Goal: Information Seeking & Learning: Learn about a topic

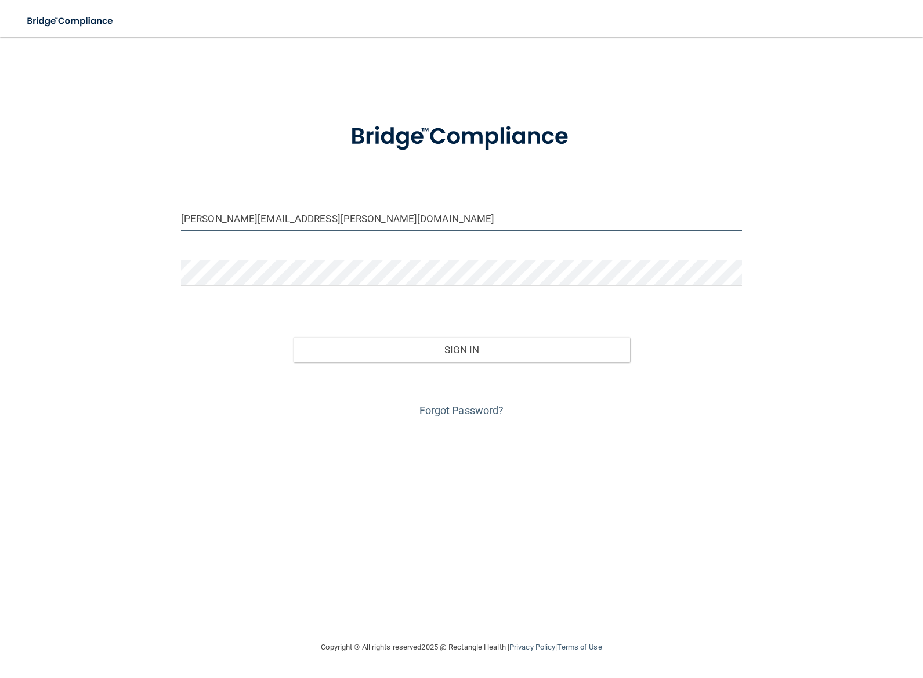
type input "[PERSON_NAME][EMAIL_ADDRESS][PERSON_NAME][DOMAIN_NAME]"
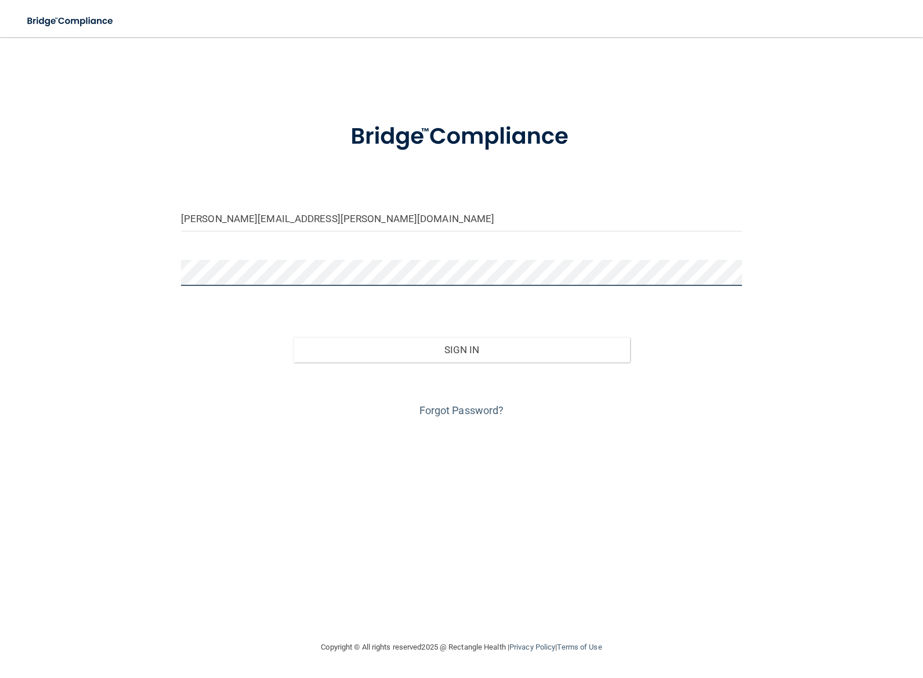
click at [461, 349] on button "Sign In" at bounding box center [461, 350] width 336 height 26
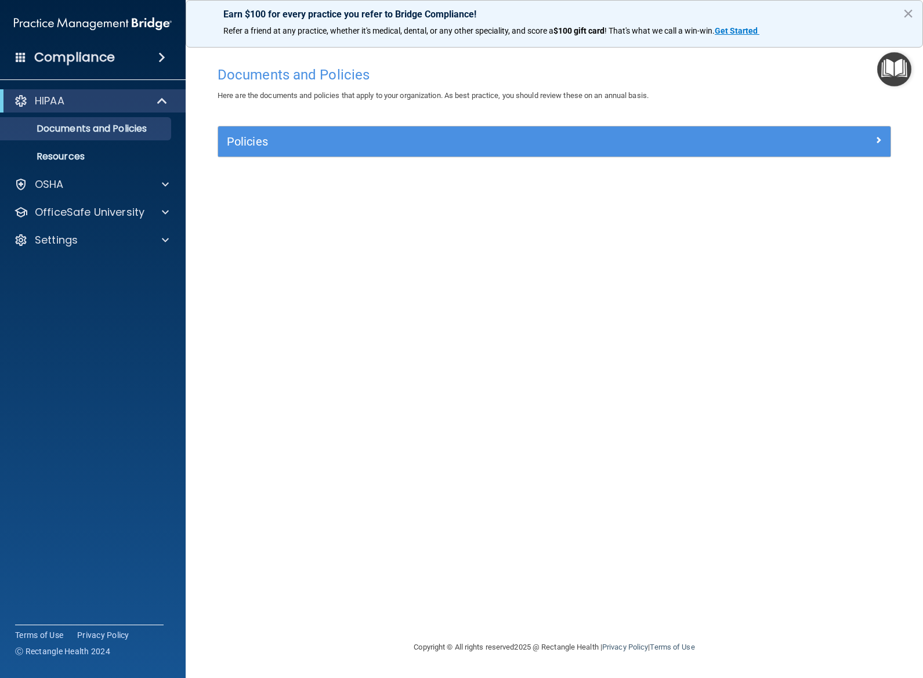
click at [263, 144] on h5 "Policies" at bounding box center [470, 141] width 487 height 13
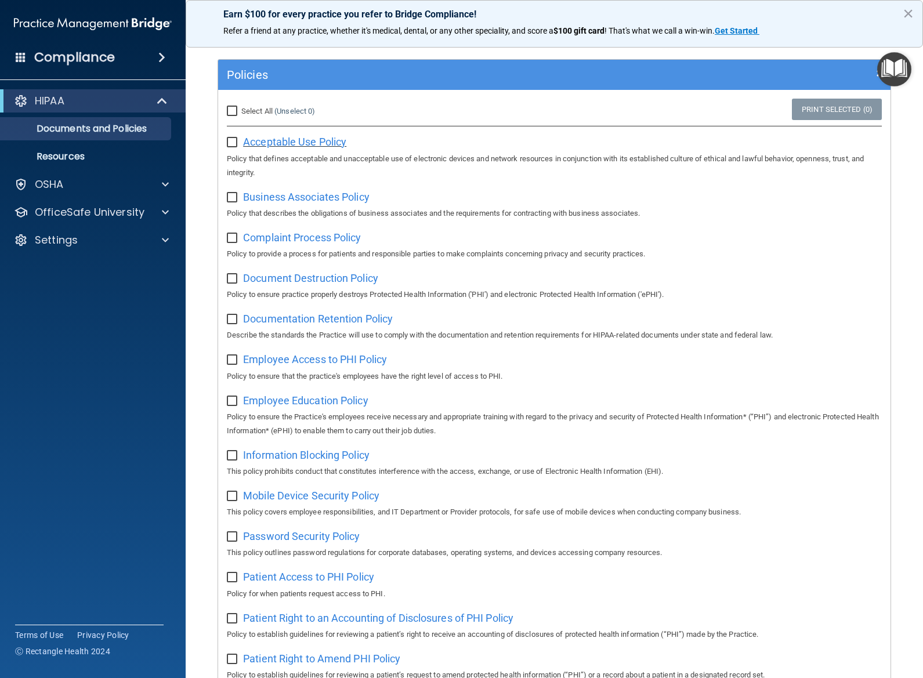
scroll to position [71, 0]
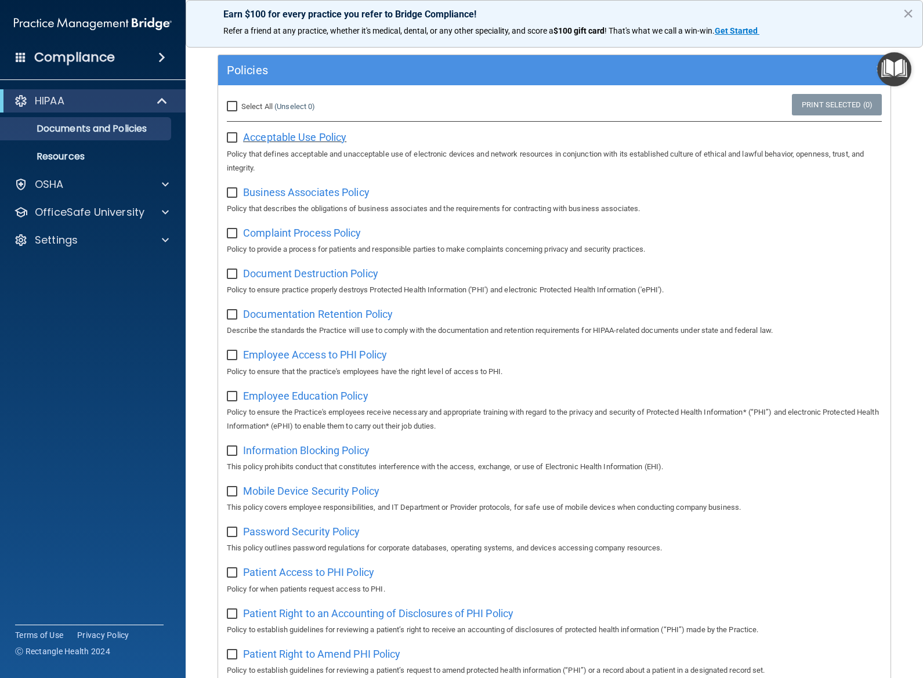
click at [282, 136] on span "Acceptable Use Policy" at bounding box center [294, 137] width 103 height 12
click at [233, 140] on input "checkbox" at bounding box center [233, 137] width 13 height 9
checkbox input "true"
click at [231, 189] on input "checkbox" at bounding box center [233, 192] width 13 height 9
checkbox input "true"
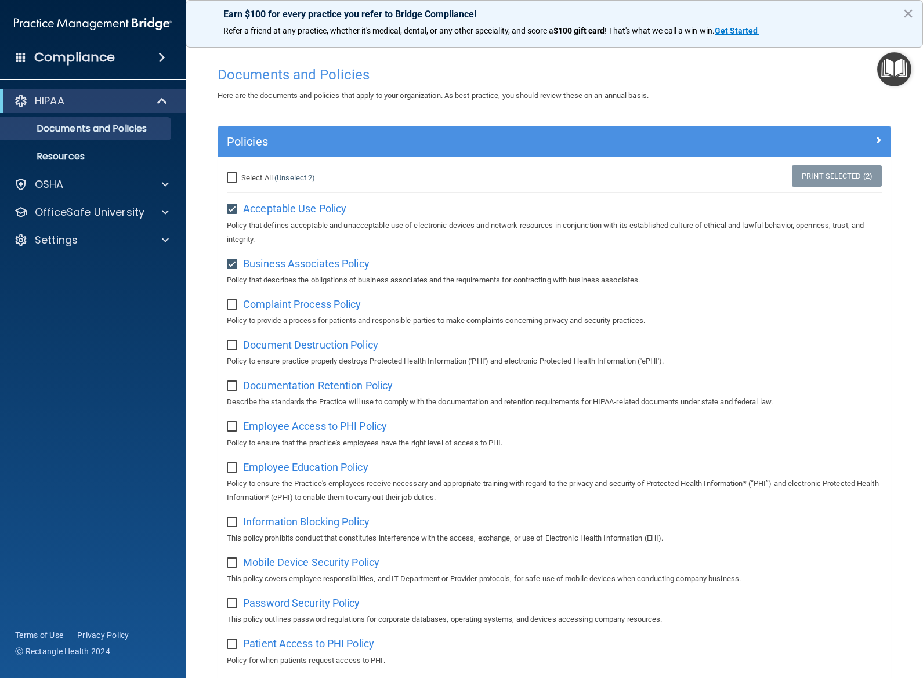
scroll to position [0, 0]
click at [293, 141] on h5 "Policies" at bounding box center [470, 141] width 487 height 13
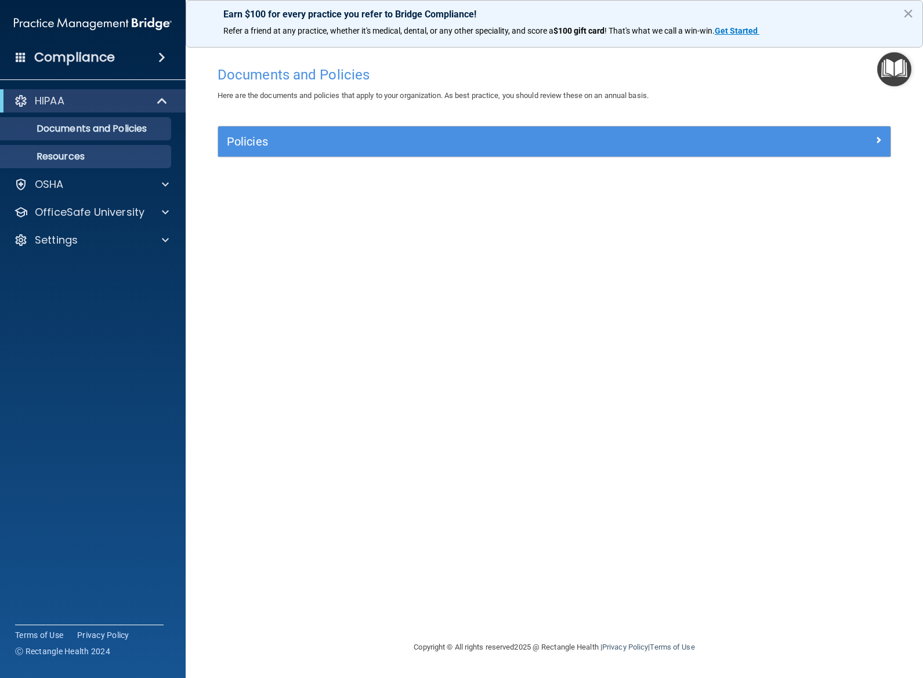
click at [118, 156] on p "Resources" at bounding box center [87, 157] width 158 height 12
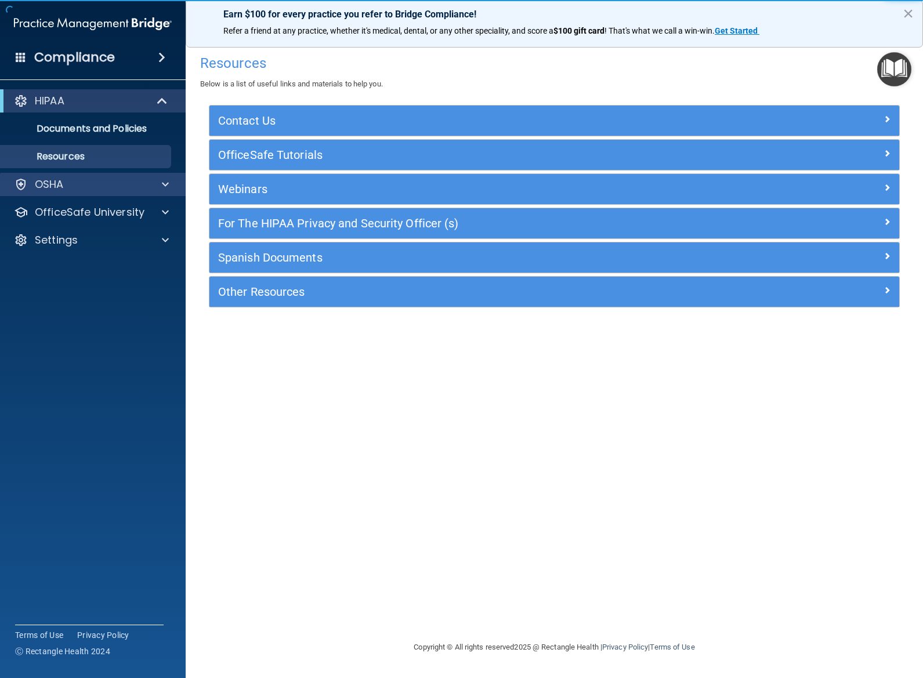
click at [105, 187] on div "OSHA" at bounding box center [77, 184] width 144 height 14
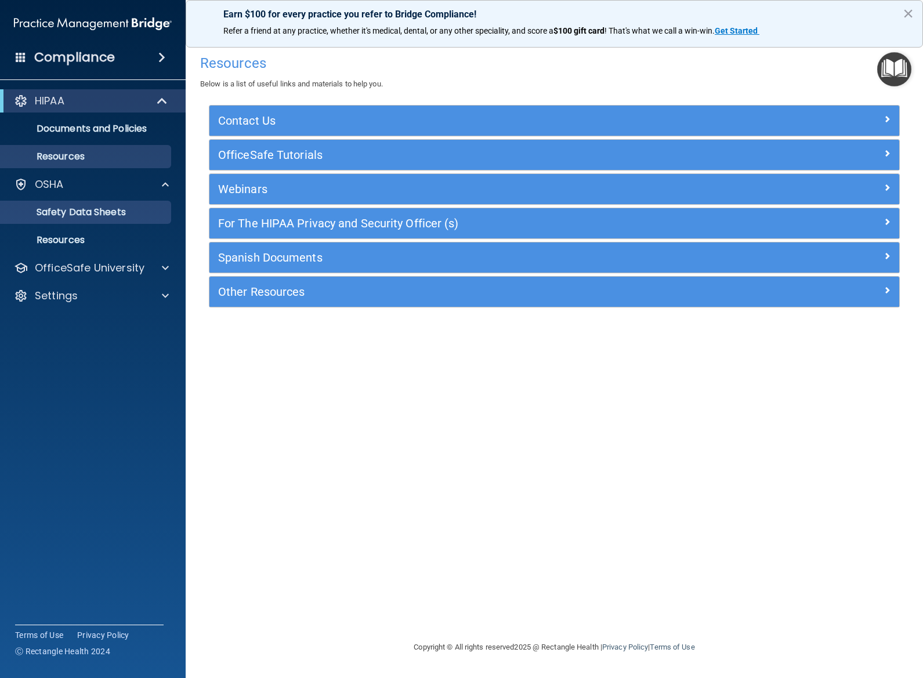
click at [103, 216] on p "Safety Data Sheets" at bounding box center [87, 212] width 158 height 12
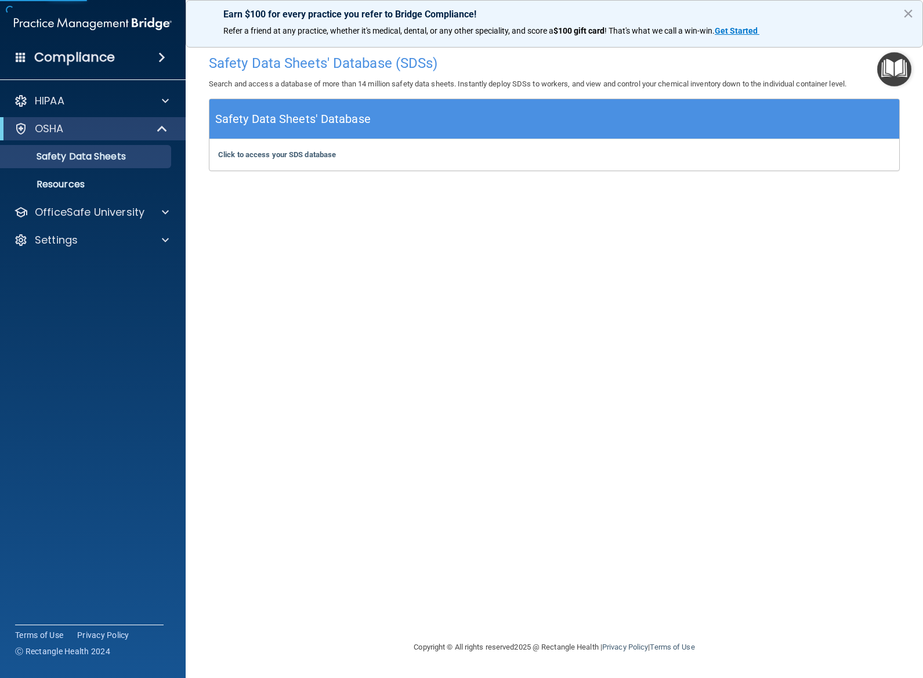
click at [158, 60] on span at bounding box center [161, 57] width 7 height 14
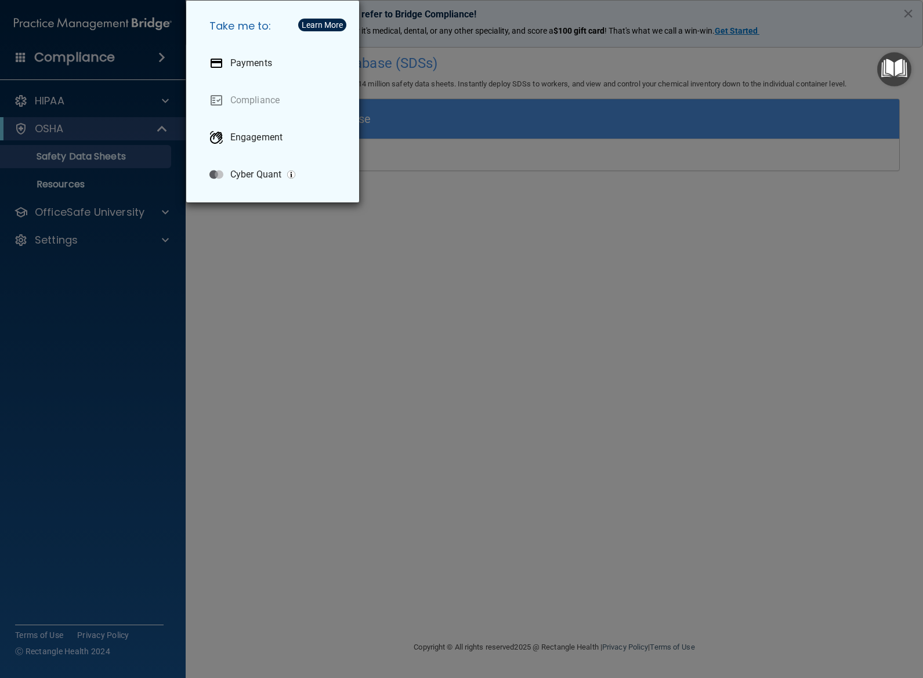
click at [28, 57] on div "Take me to: Payments Compliance Engagement Cyber Quant" at bounding box center [461, 339] width 923 height 678
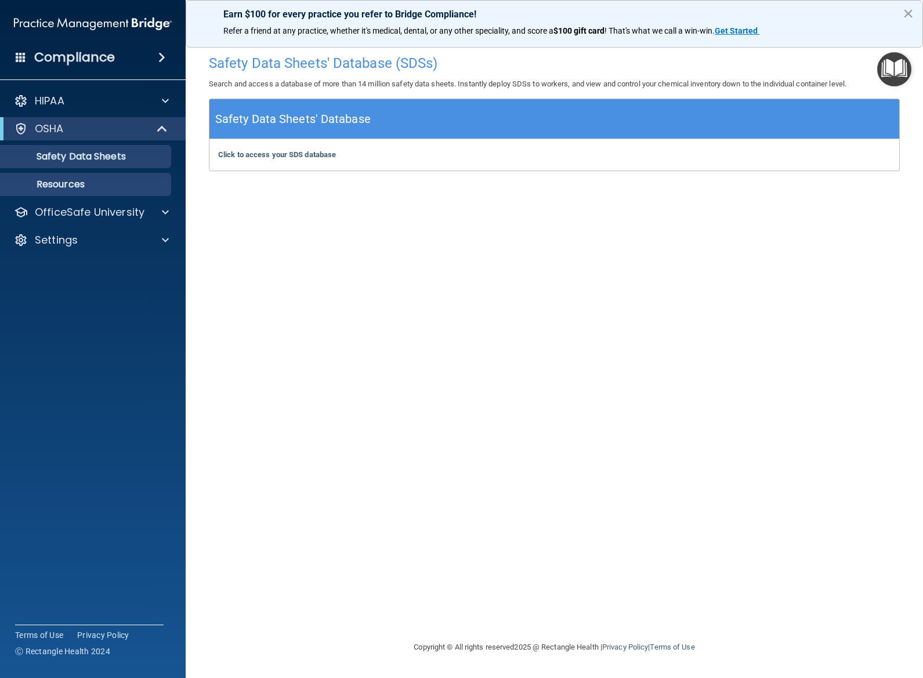
click at [84, 188] on p "Resources" at bounding box center [87, 185] width 158 height 12
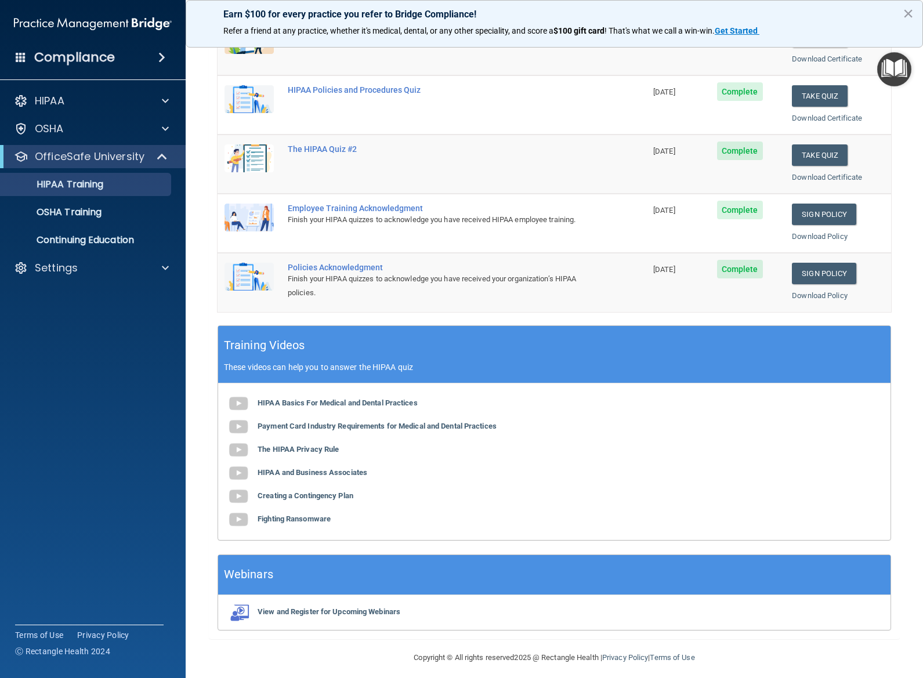
scroll to position [187, 0]
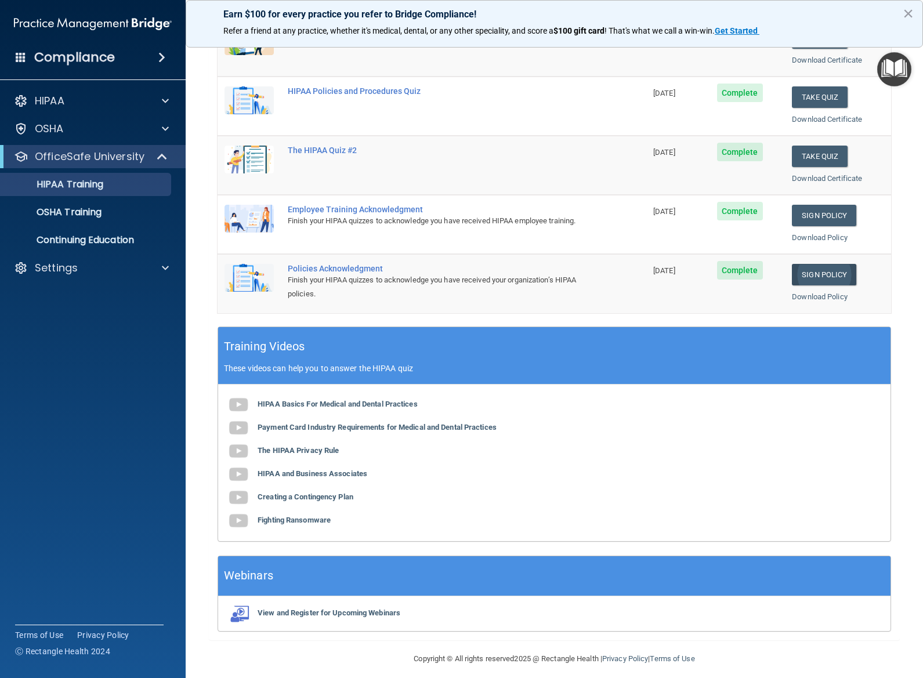
click at [835, 270] on link "Sign Policy" at bounding box center [824, 274] width 64 height 21
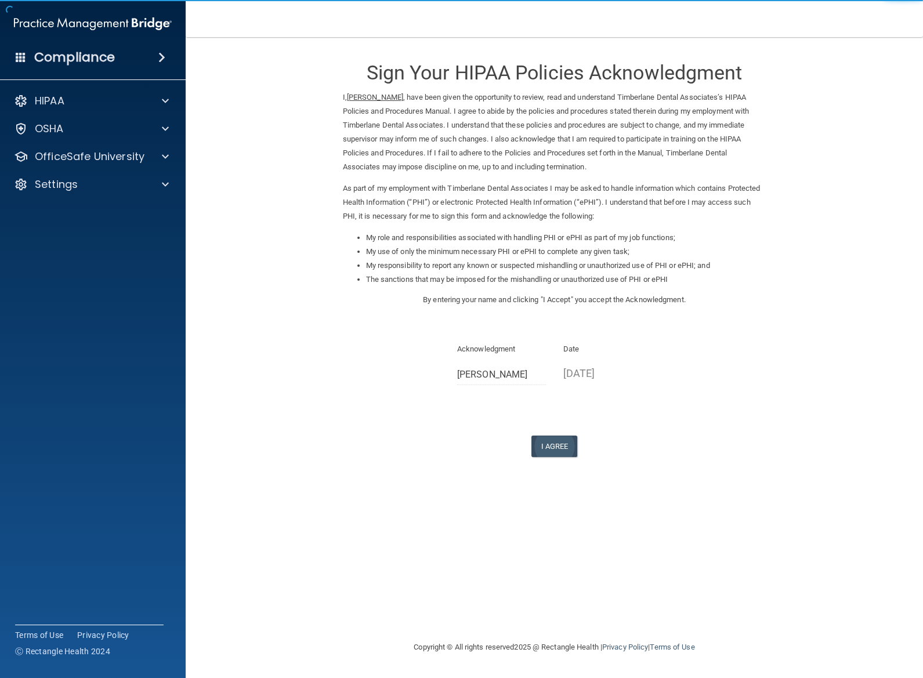
click at [558, 437] on button "I Agree" at bounding box center [554, 446] width 46 height 21
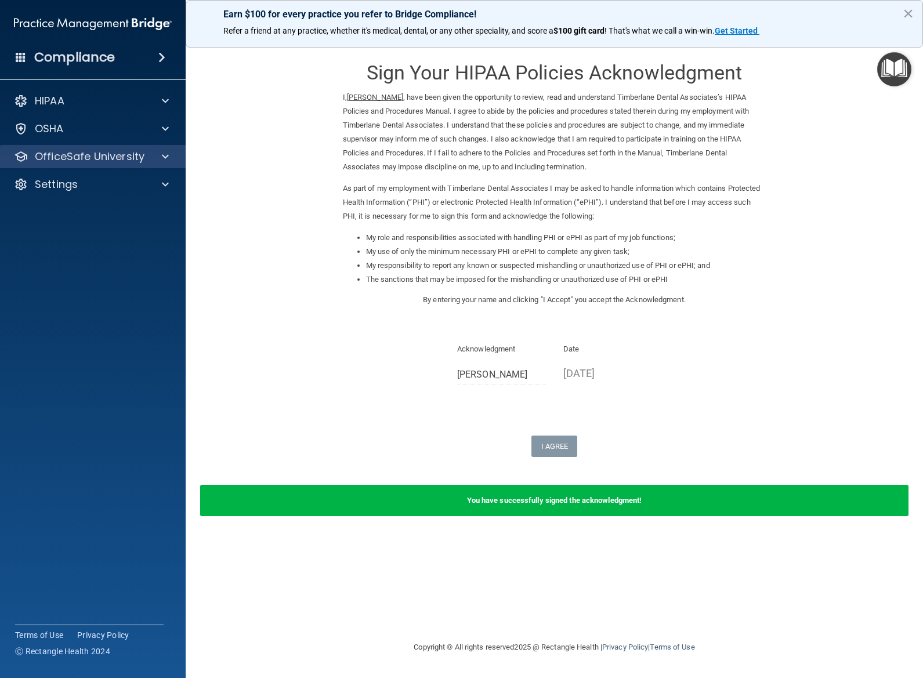
click at [97, 155] on p "OfficeSafe University" at bounding box center [90, 157] width 110 height 14
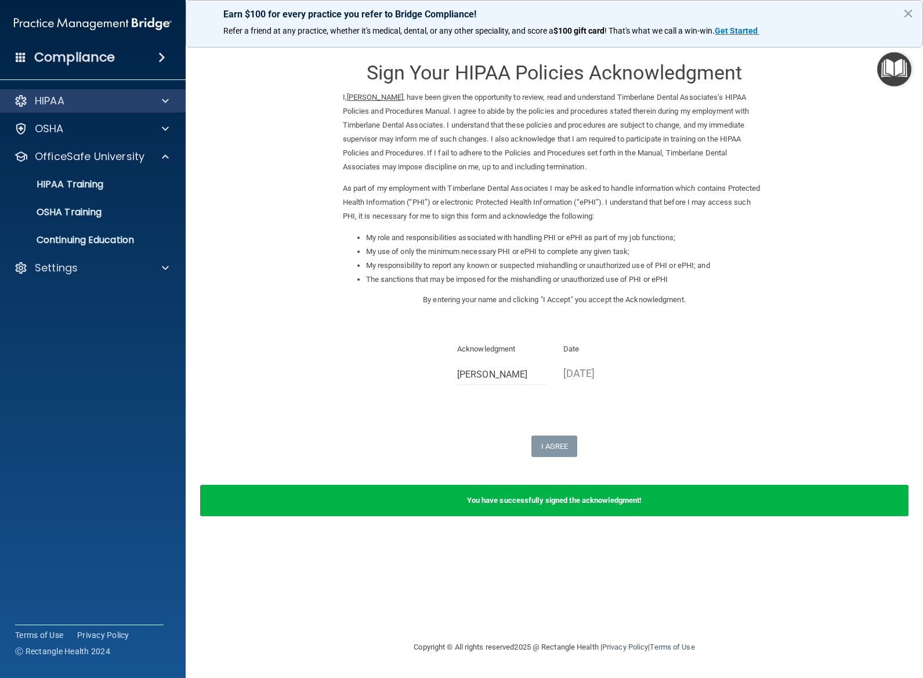
click at [153, 97] on div at bounding box center [163, 101] width 29 height 14
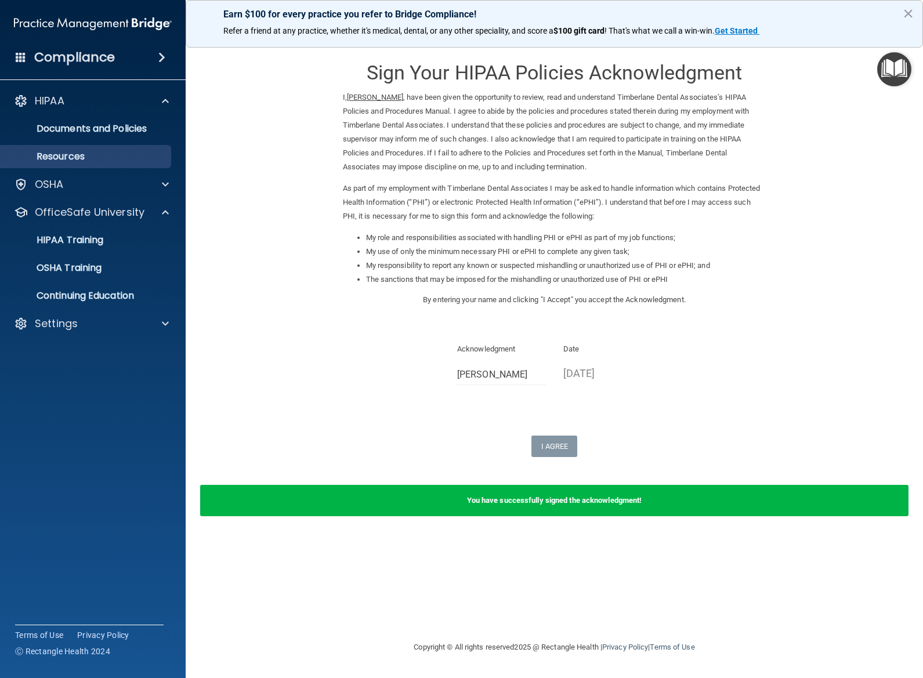
click at [77, 158] on p "Resources" at bounding box center [87, 157] width 158 height 12
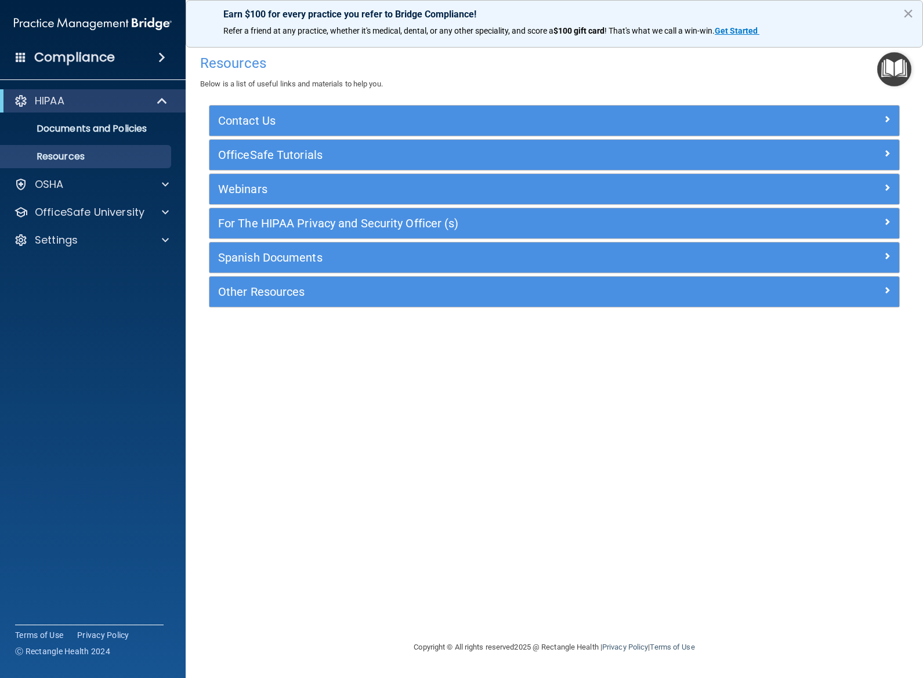
click at [130, 57] on div "Compliance" at bounding box center [93, 58] width 186 height 26
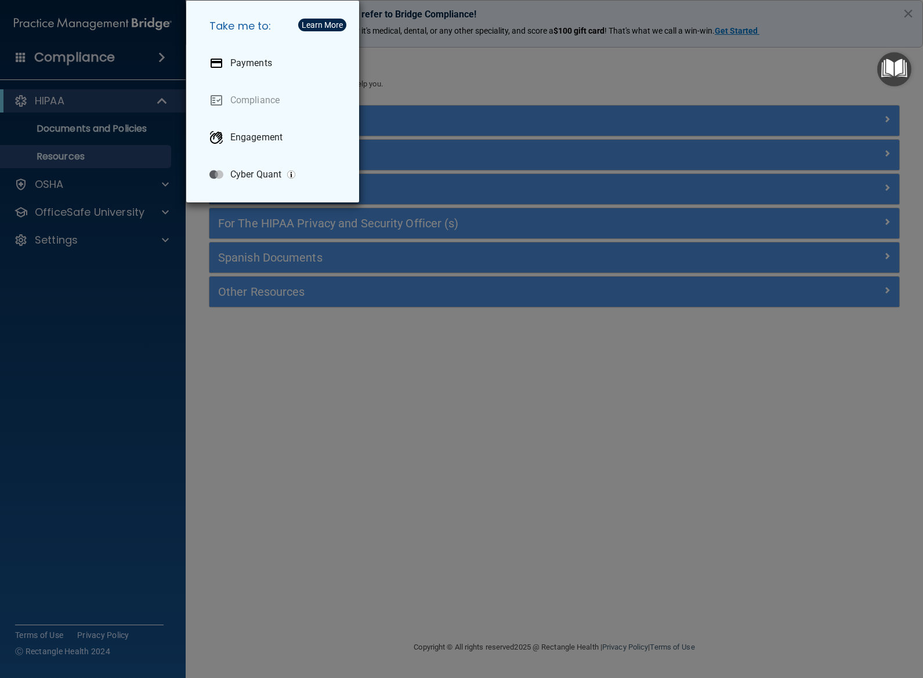
click at [21, 55] on div "Take me to: Payments Compliance Engagement Cyber Quant" at bounding box center [461, 339] width 923 height 678
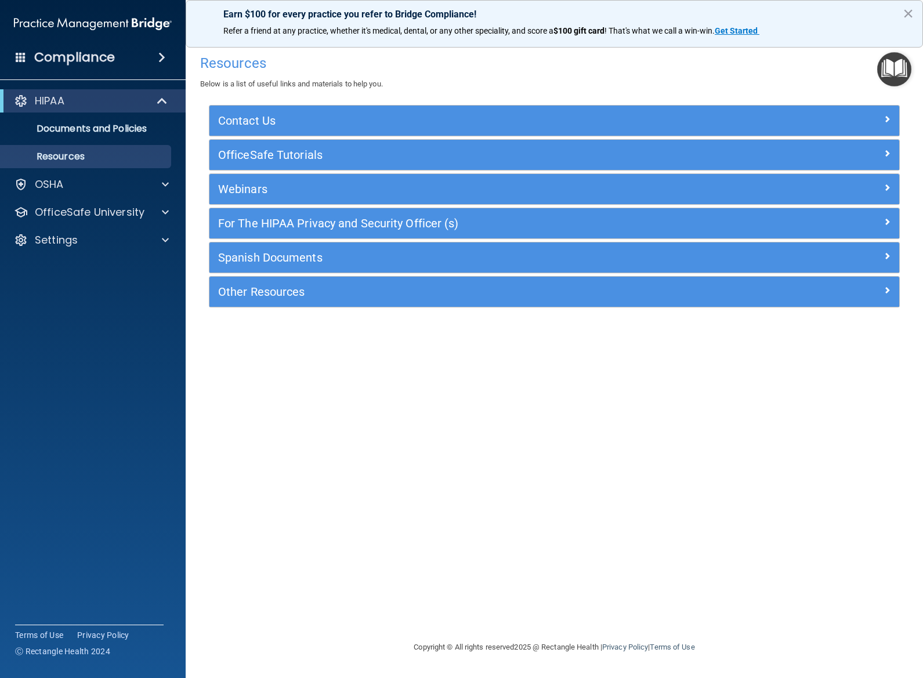
click at [24, 58] on span at bounding box center [21, 57] width 10 height 10
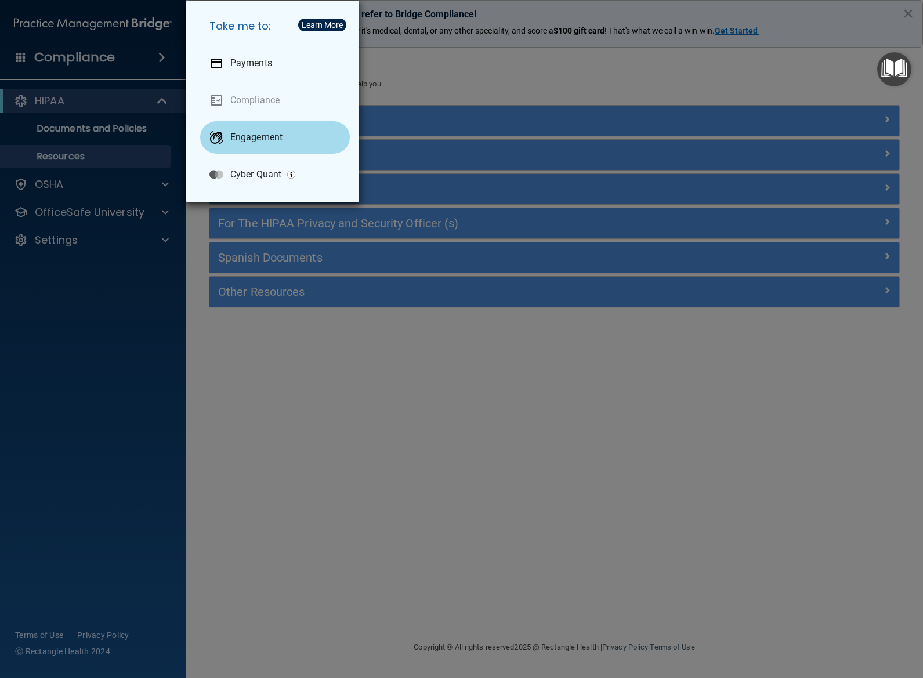
click at [278, 139] on p "Engagement" at bounding box center [256, 138] width 52 height 12
click at [420, 71] on div "Take me to: Payments Compliance Engagement Cyber Quant" at bounding box center [461, 339] width 923 height 678
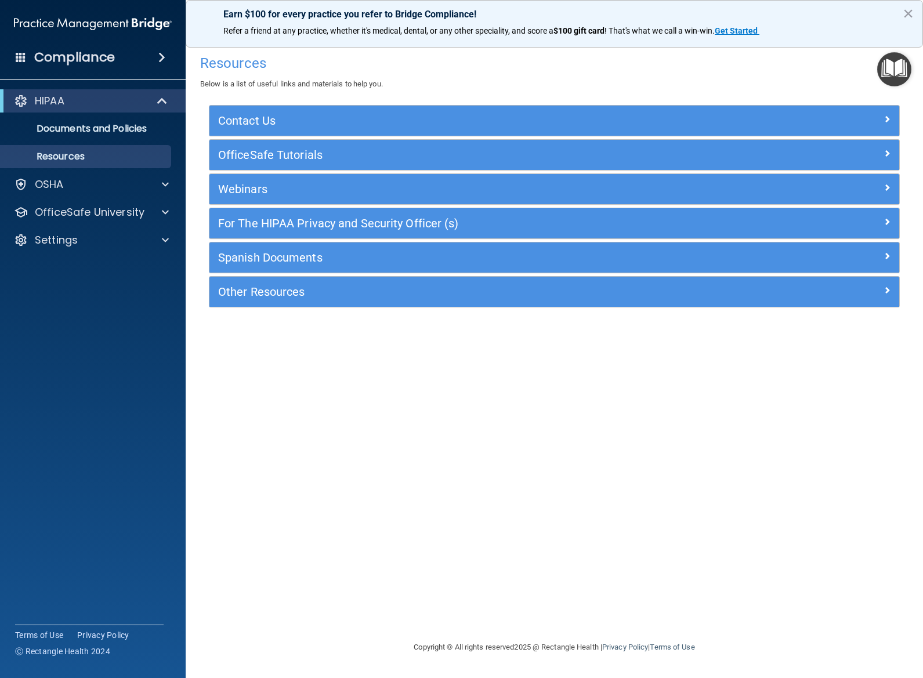
click at [557, 114] on h5 "Contact Us" at bounding box center [468, 120] width 500 height 13
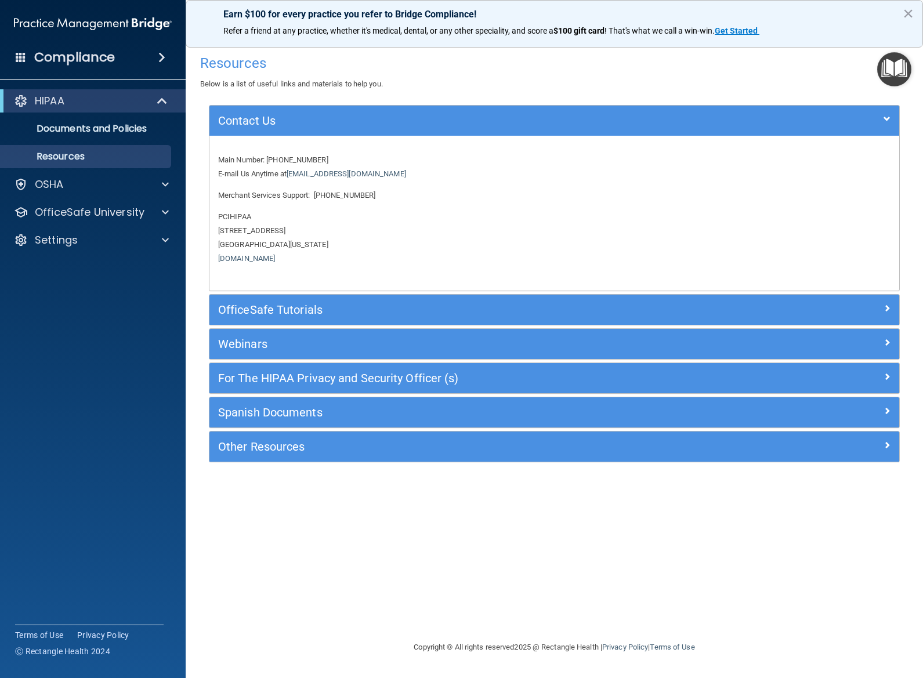
click at [556, 114] on h5 "Contact Us" at bounding box center [468, 120] width 500 height 13
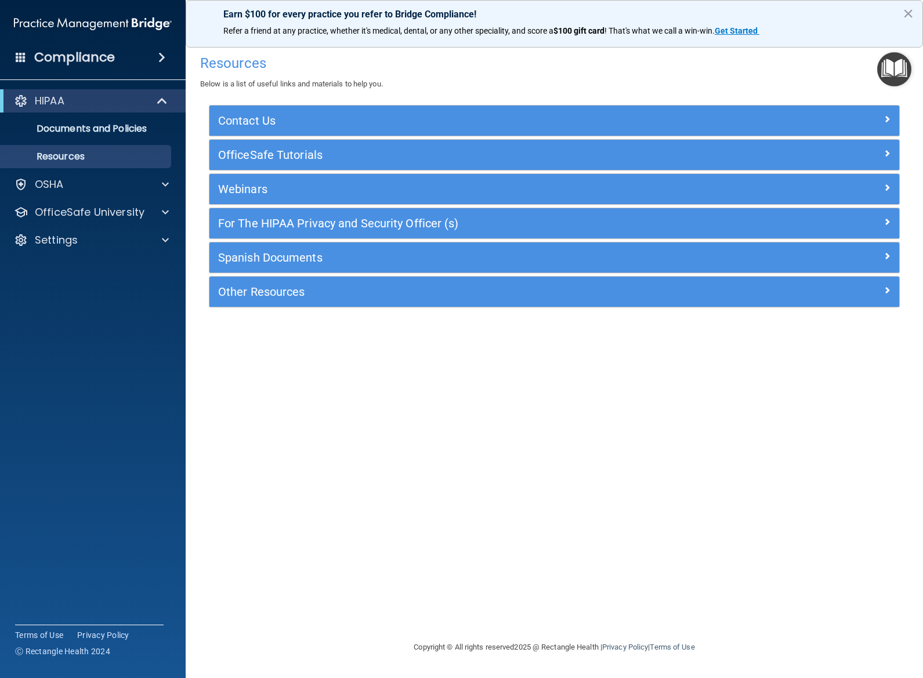
click at [500, 143] on div "OfficeSafe Tutorials" at bounding box center [554, 155] width 690 height 30
click at [495, 155] on h5 "OfficeSafe Tutorials" at bounding box center [468, 154] width 500 height 13
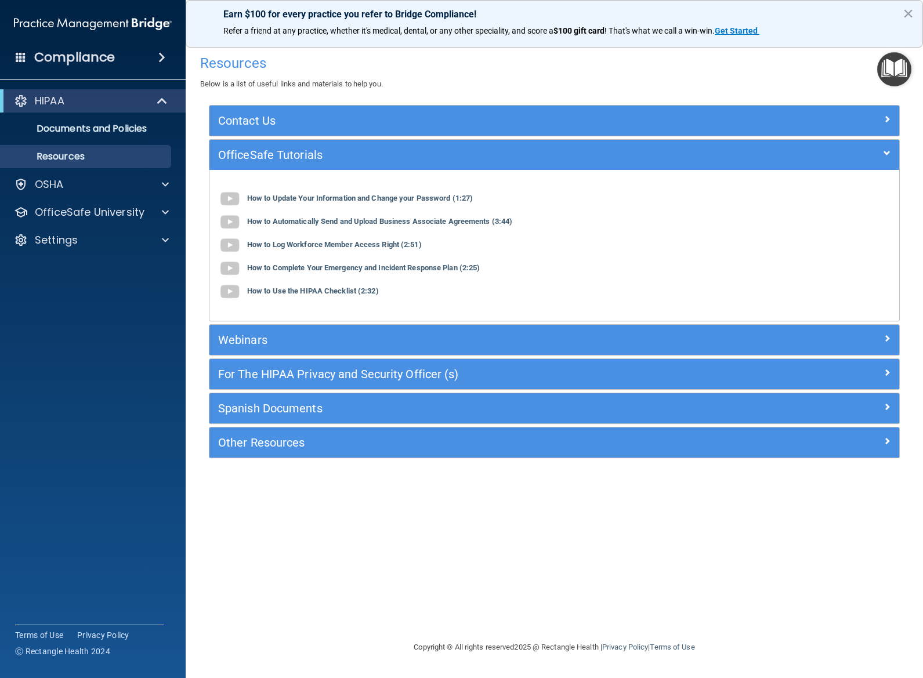
click at [361, 156] on h5 "OfficeSafe Tutorials" at bounding box center [468, 154] width 500 height 13
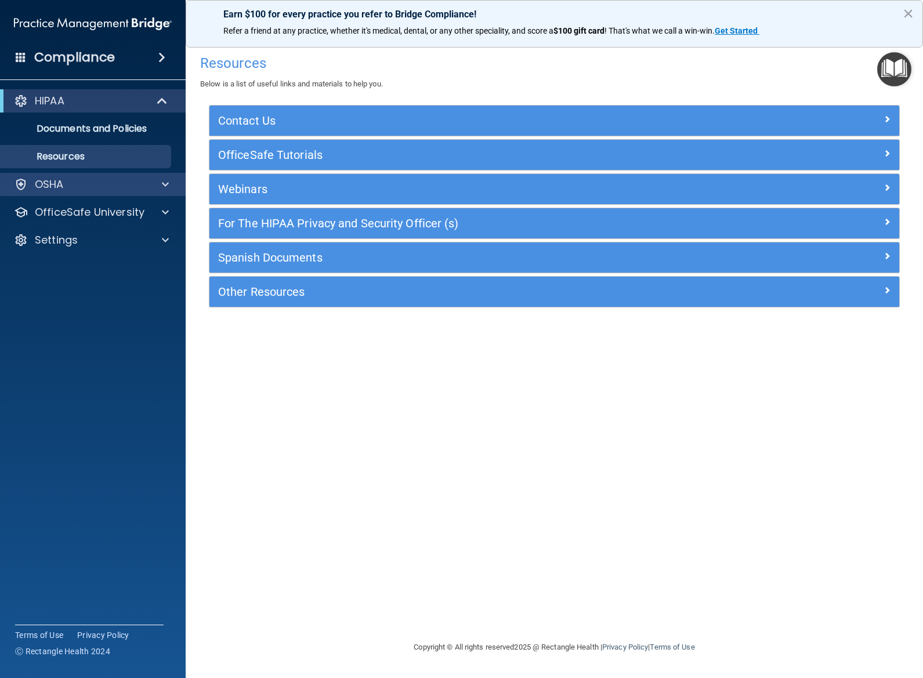
click at [162, 186] on span at bounding box center [165, 184] width 7 height 14
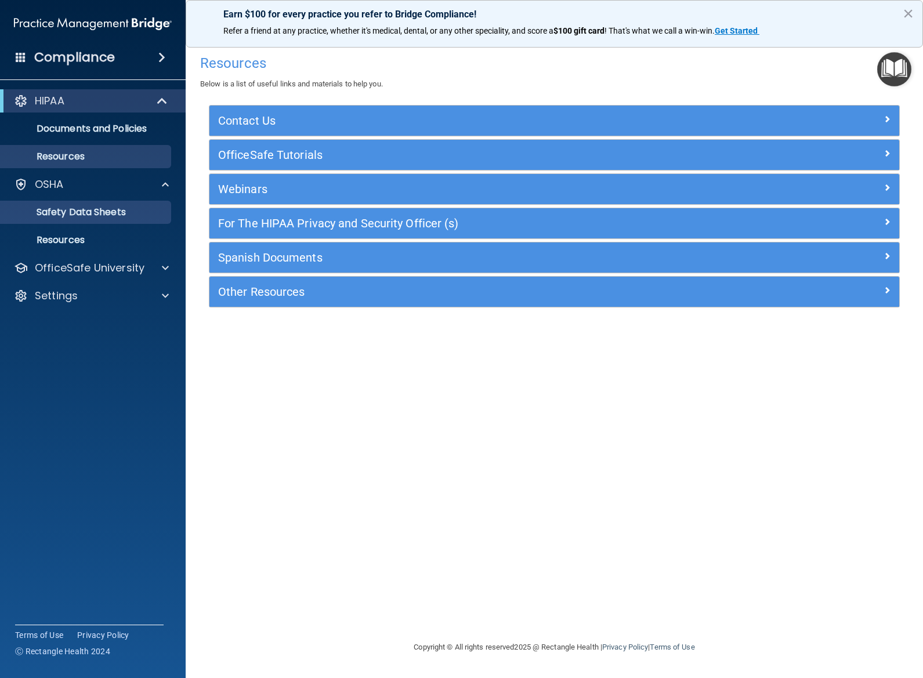
click at [121, 209] on p "Safety Data Sheets" at bounding box center [87, 212] width 158 height 12
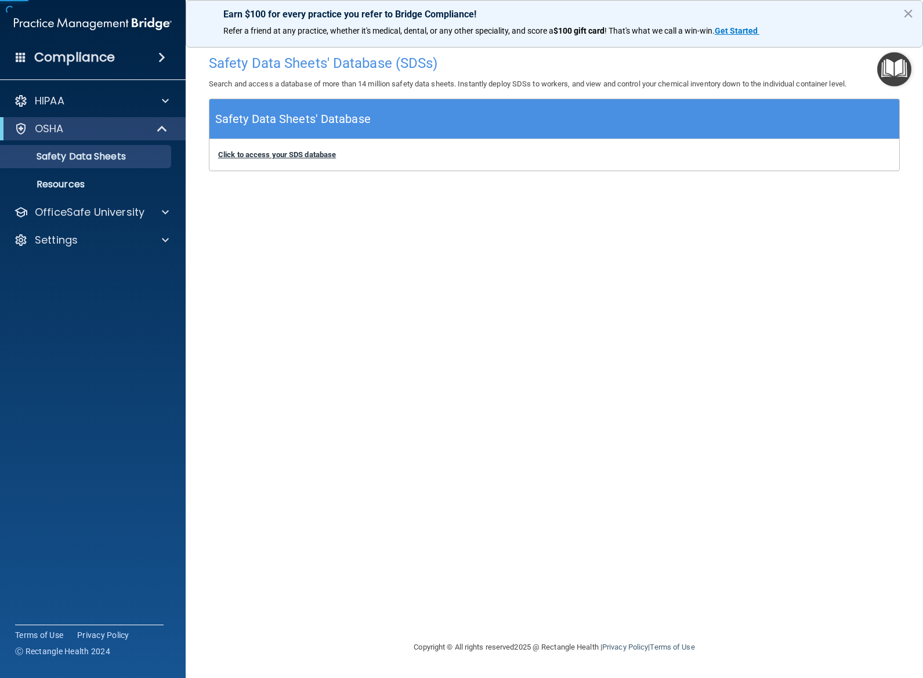
click at [299, 152] on b "Click to access your SDS database" at bounding box center [277, 154] width 118 height 9
click at [120, 205] on p "OfficeSafe University" at bounding box center [90, 212] width 110 height 14
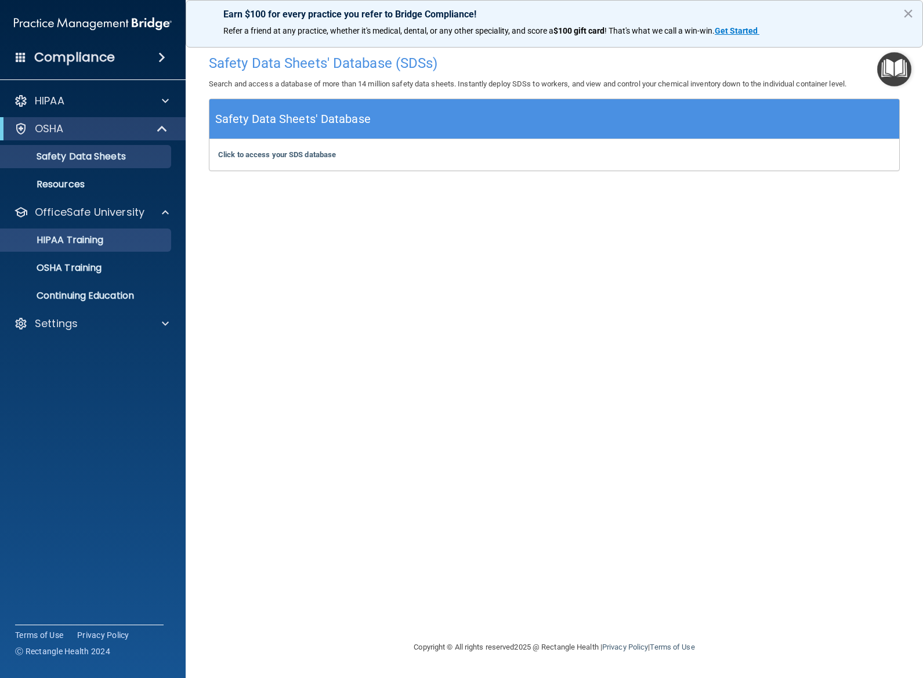
click at [86, 242] on p "HIPAA Training" at bounding box center [56, 240] width 96 height 12
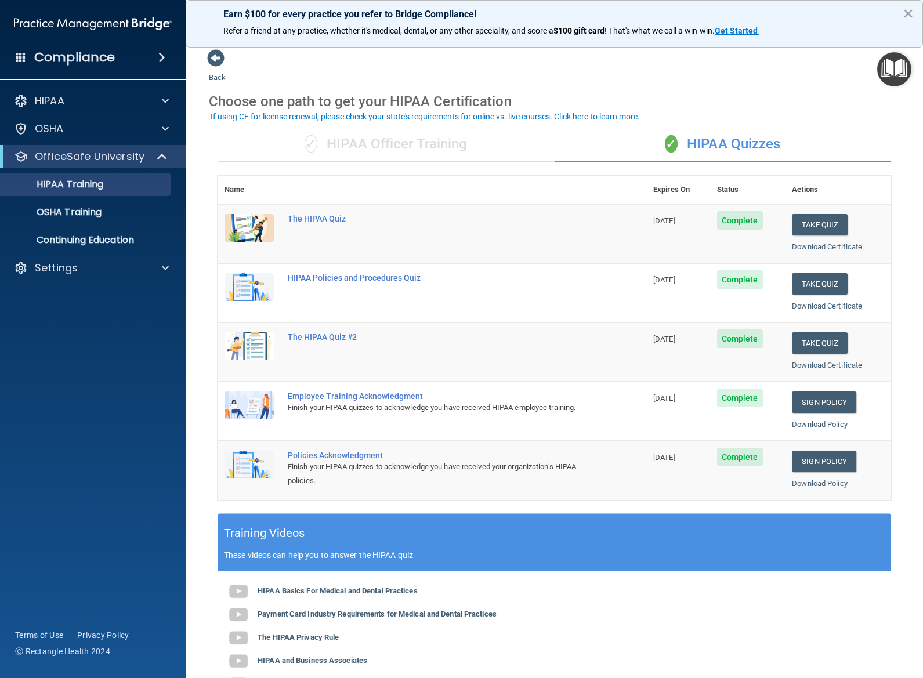
click at [466, 146] on div "✓ HIPAA Officer Training" at bounding box center [385, 144] width 337 height 35
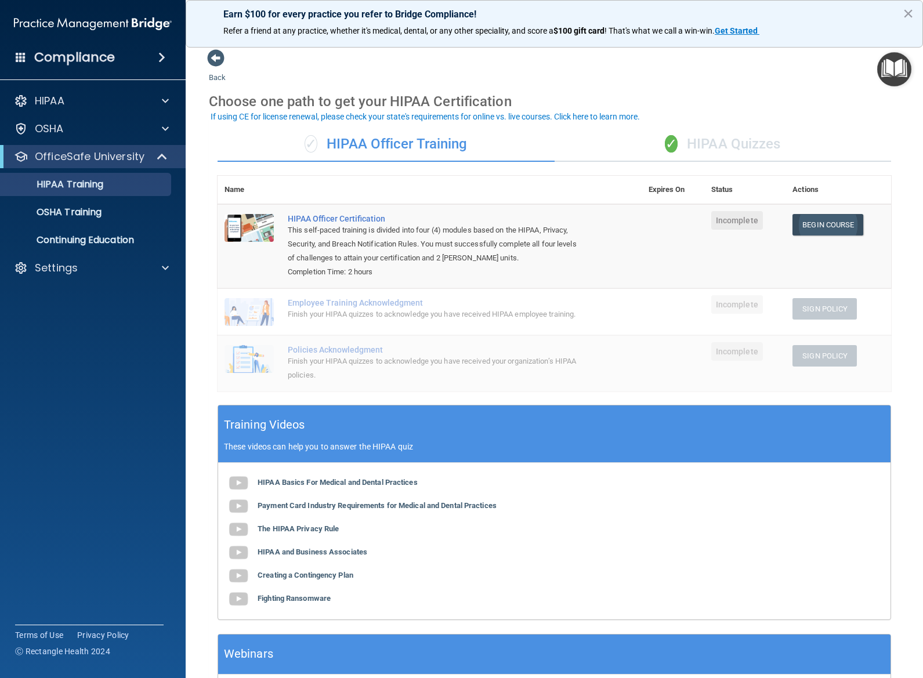
click at [829, 223] on link "Begin Course" at bounding box center [827, 224] width 71 height 21
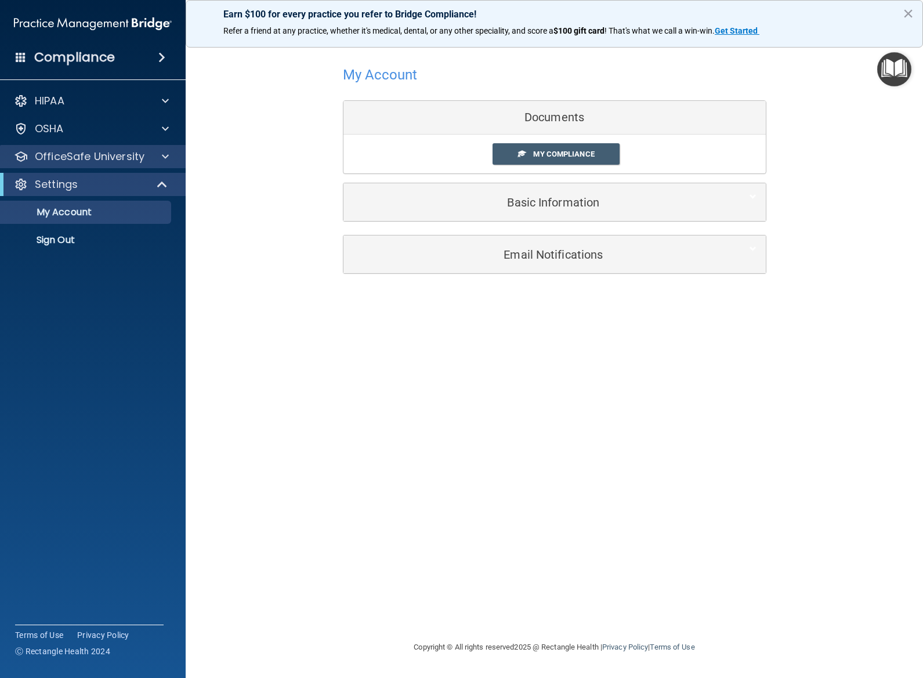
click at [157, 161] on div at bounding box center [163, 157] width 29 height 14
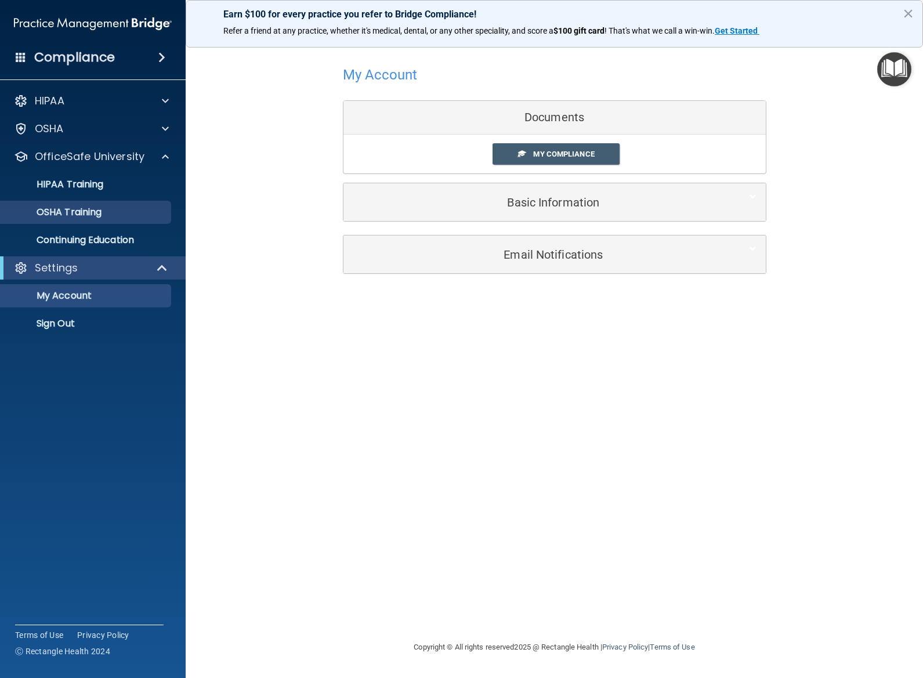
click at [117, 219] on link "OSHA Training" at bounding box center [79, 212] width 183 height 23
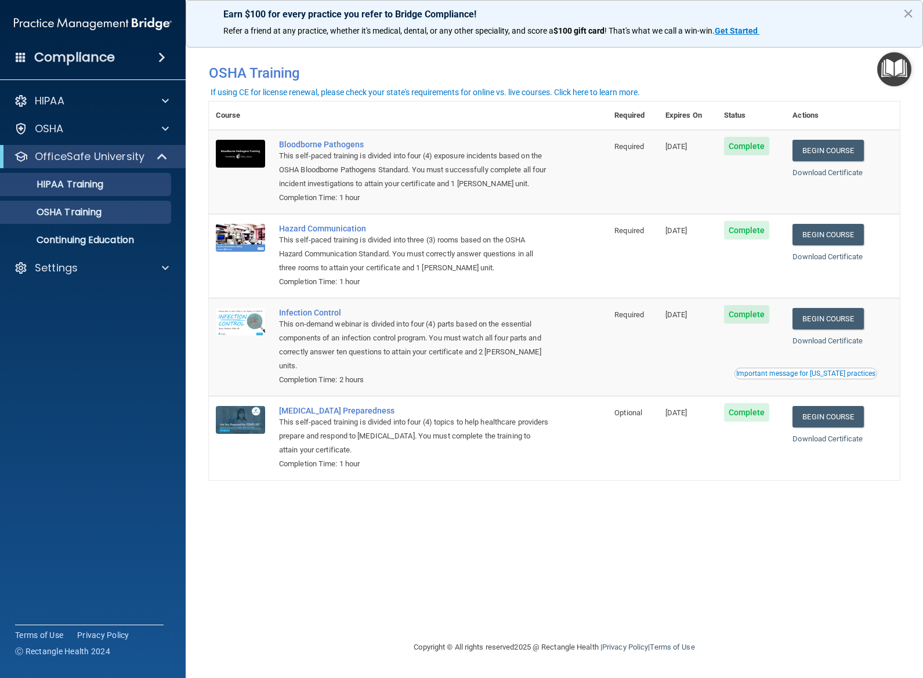
click at [95, 187] on p "HIPAA Training" at bounding box center [56, 185] width 96 height 12
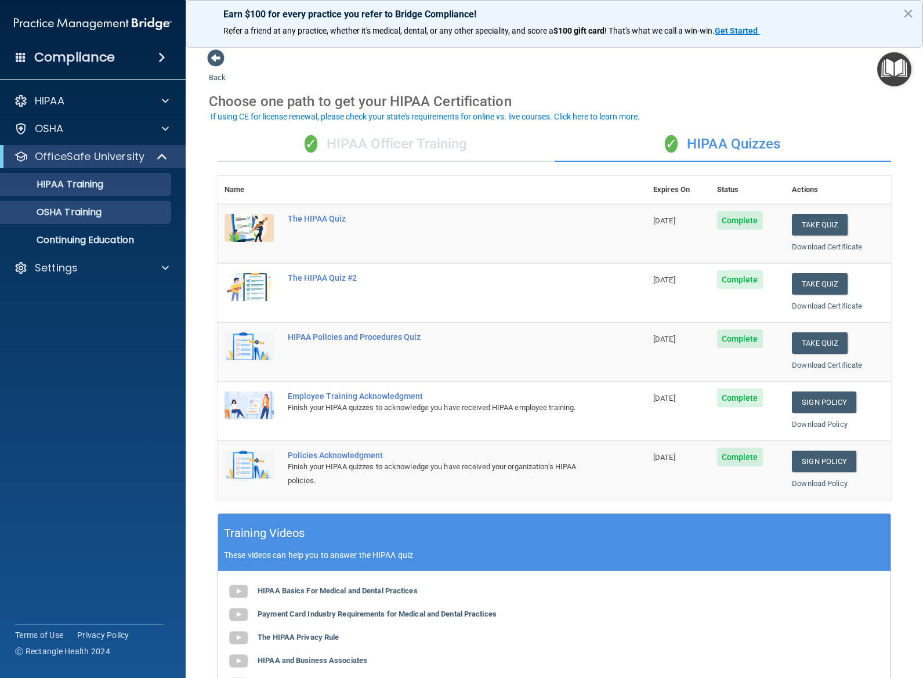
click at [90, 216] on p "OSHA Training" at bounding box center [55, 212] width 94 height 12
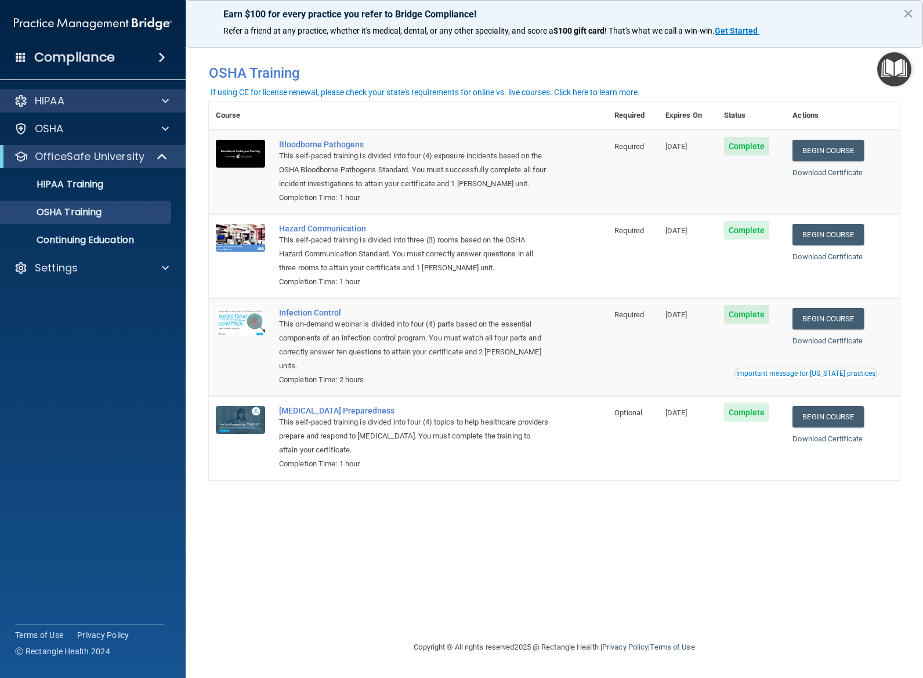
click at [93, 100] on div "HIPAA" at bounding box center [77, 101] width 144 height 14
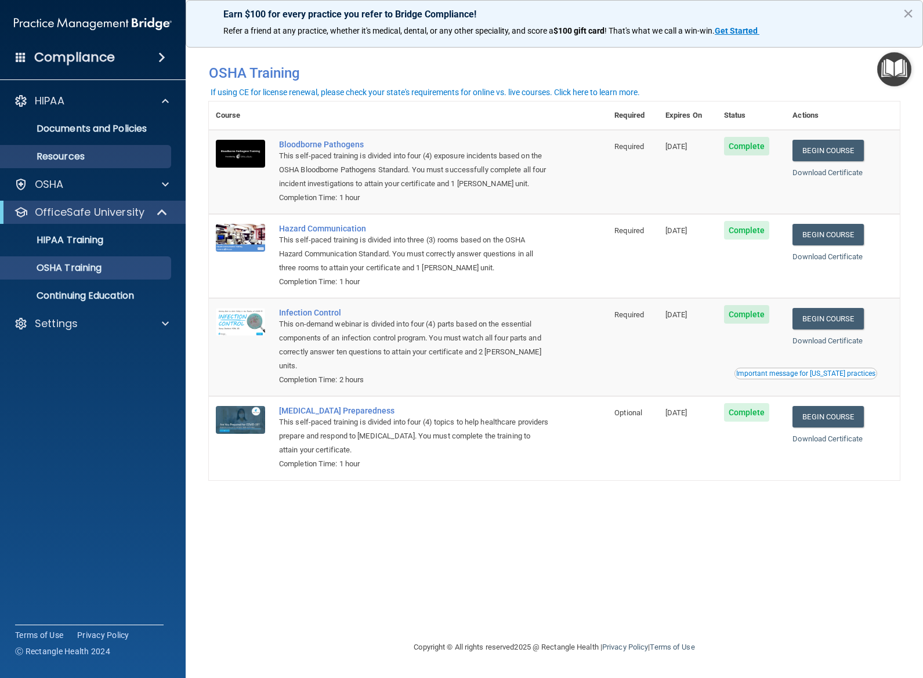
click at [81, 162] on p "Resources" at bounding box center [87, 157] width 158 height 12
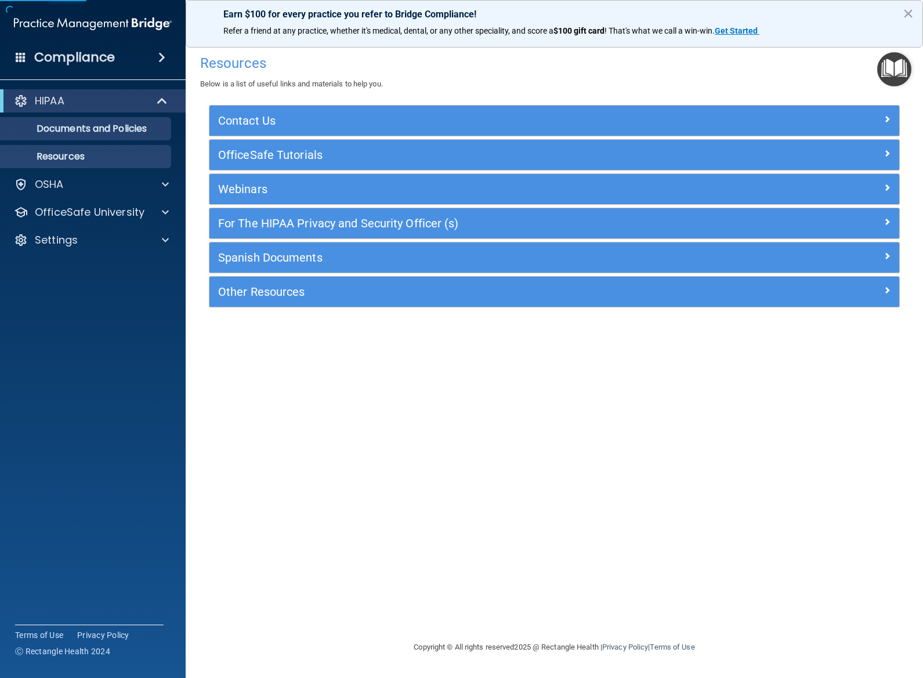
click at [102, 124] on p "Documents and Policies" at bounding box center [87, 129] width 158 height 12
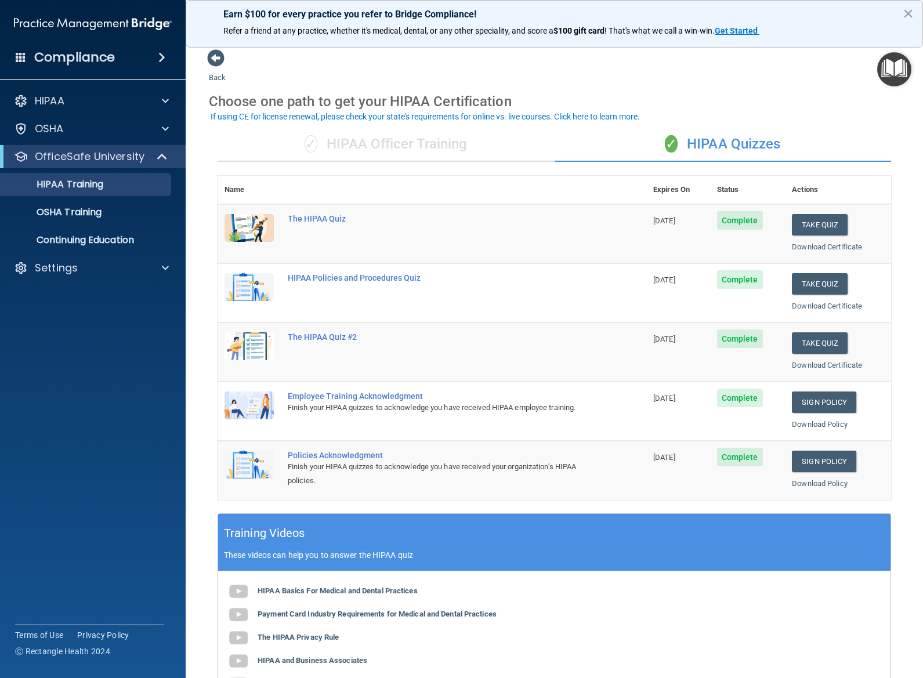
click at [417, 147] on div "✓ HIPAA Officer Training" at bounding box center [385, 144] width 337 height 35
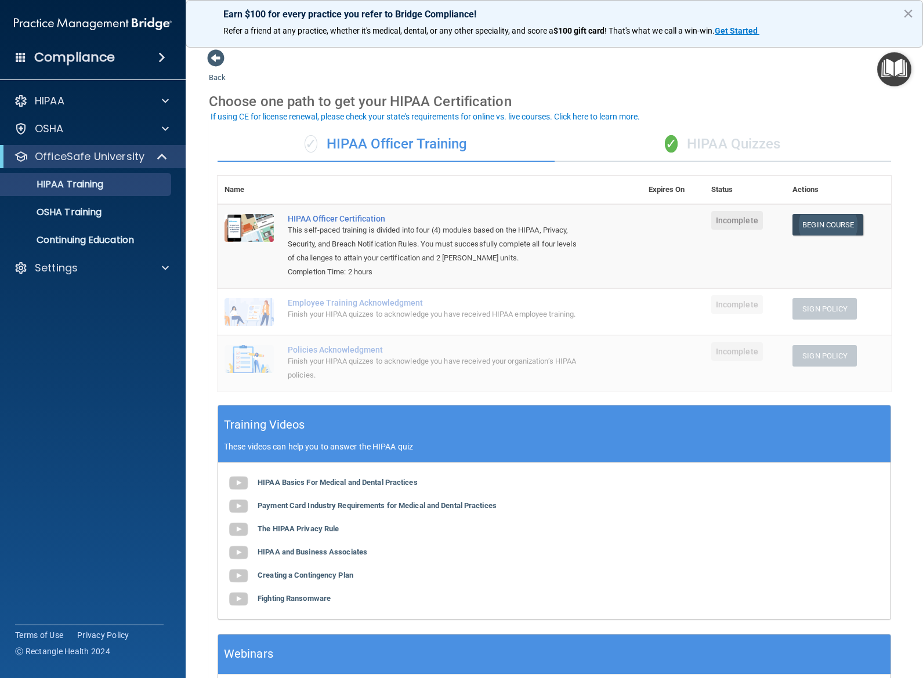
click at [803, 221] on link "Begin Course" at bounding box center [827, 224] width 71 height 21
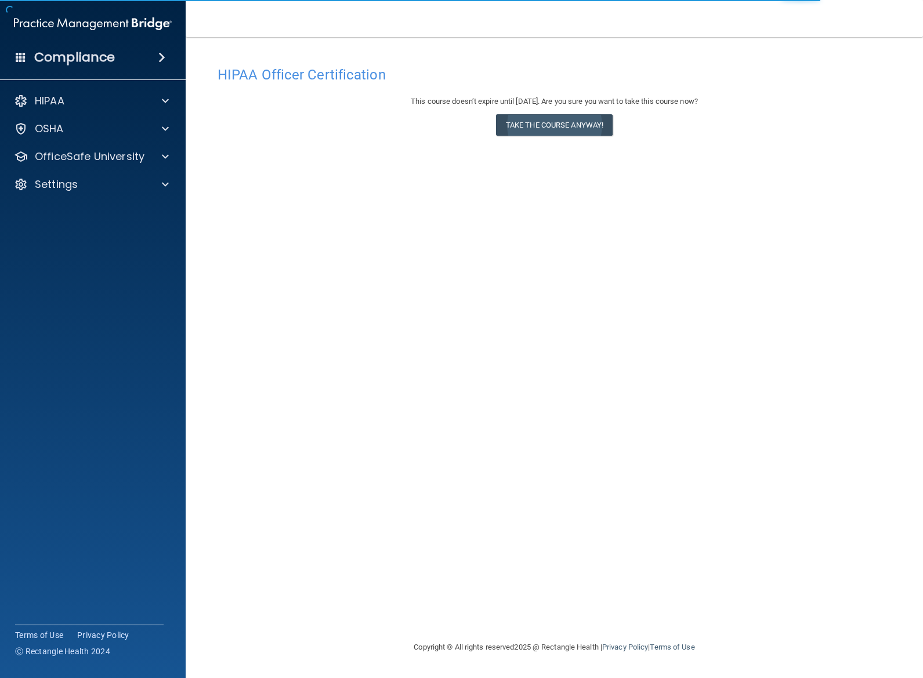
click at [580, 129] on button "Take the course anyway!" at bounding box center [554, 124] width 117 height 21
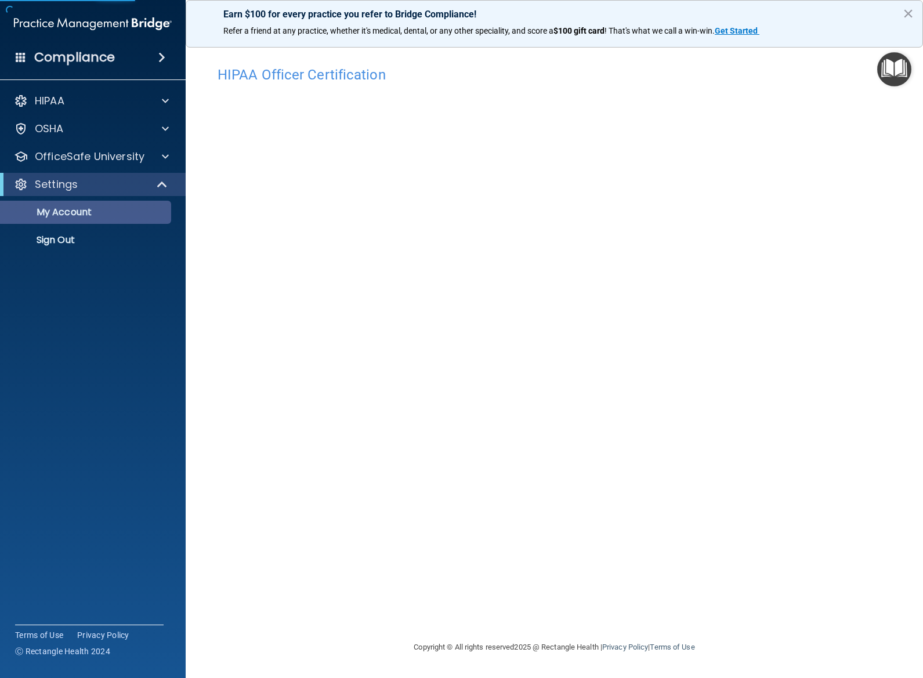
click at [50, 218] on p "My Account" at bounding box center [87, 212] width 158 height 12
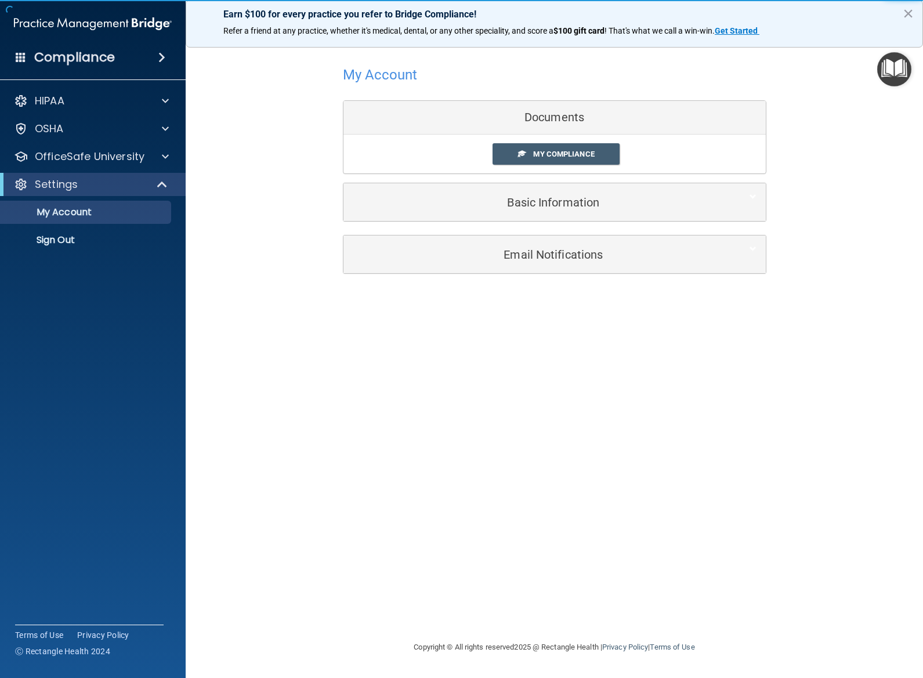
click at [528, 204] on h5 "Basic Information" at bounding box center [536, 202] width 369 height 13
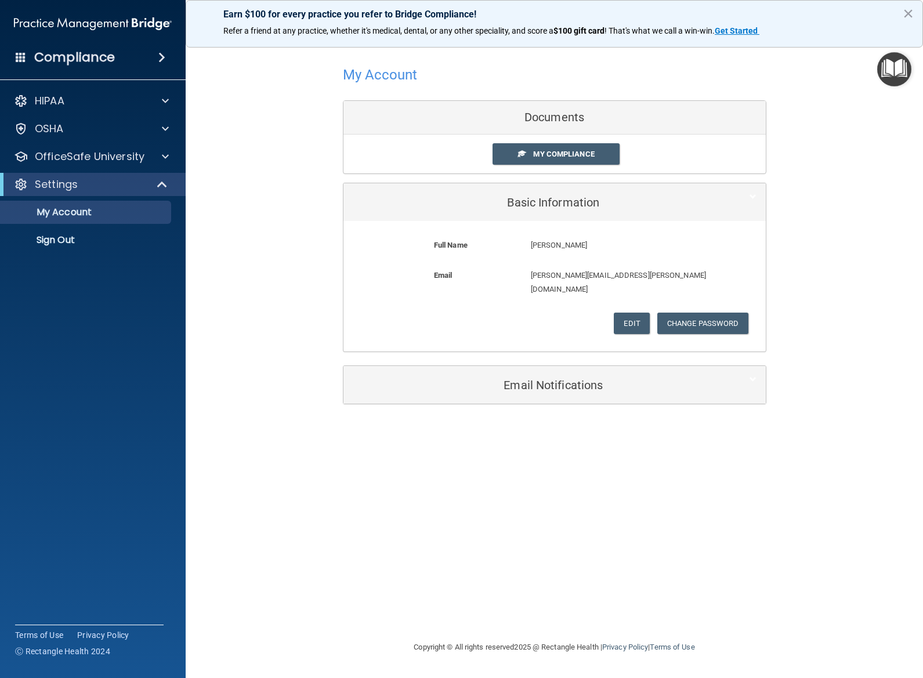
click at [585, 377] on div "Email Notifications" at bounding box center [536, 385] width 387 height 26
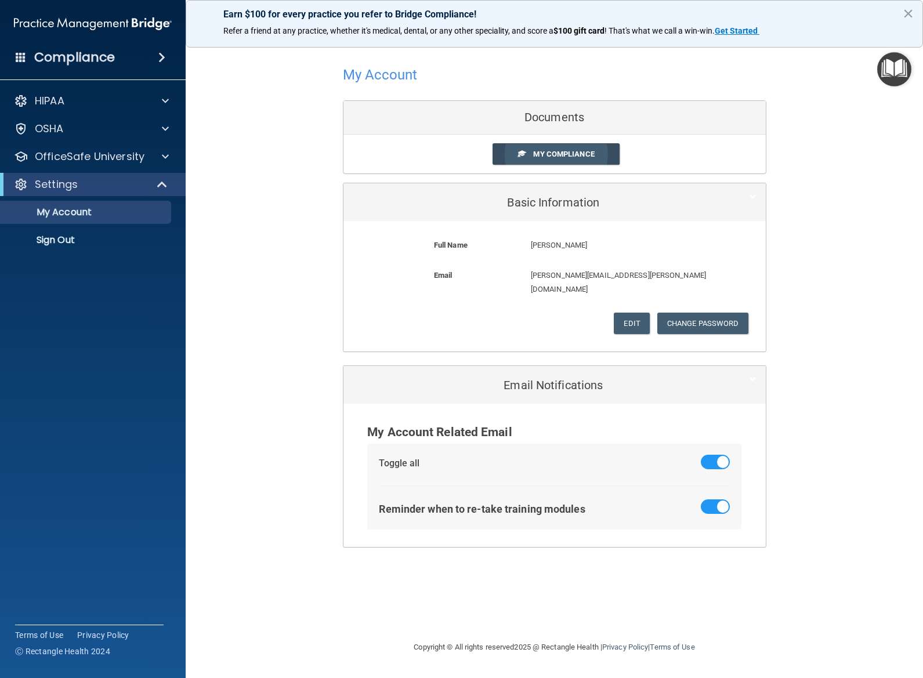
click at [565, 159] on link "My Compliance" at bounding box center [555, 153] width 127 height 21
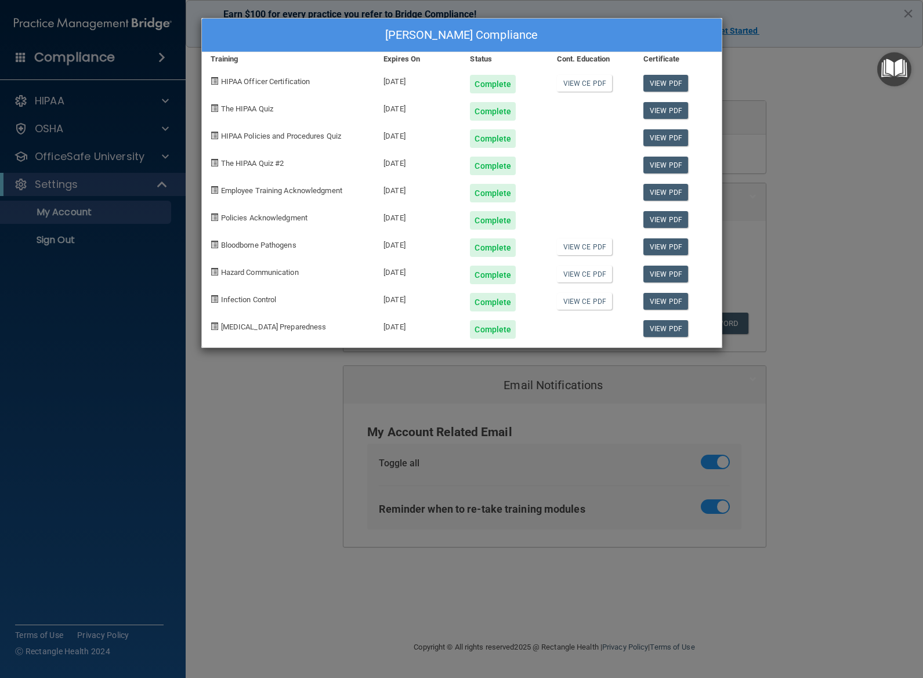
click at [826, 226] on div "[PERSON_NAME] Compliance Training Expires On Status Cont. Education Certificate…" at bounding box center [461, 339] width 923 height 678
